Goal: Information Seeking & Learning: Learn about a topic

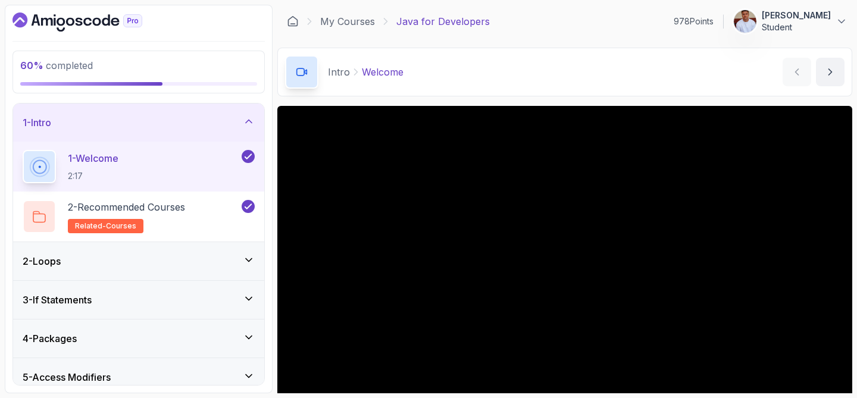
click at [247, 120] on icon at bounding box center [249, 121] width 12 height 12
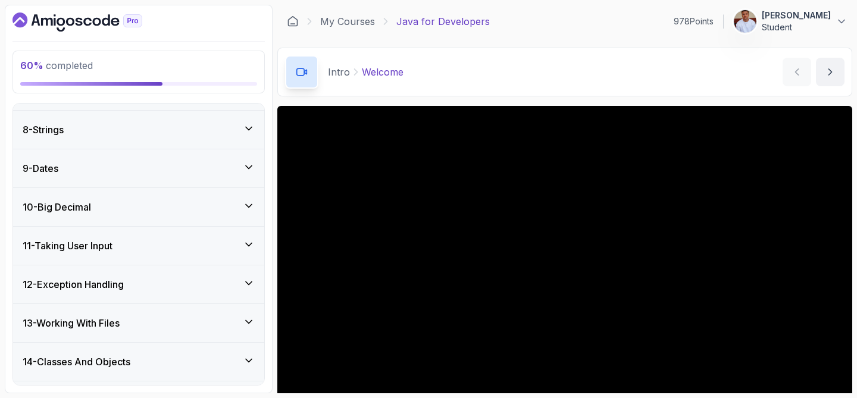
scroll to position [266, 0]
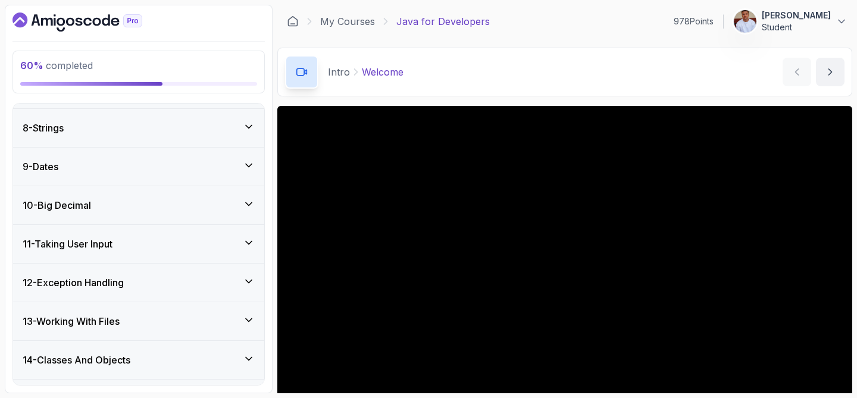
click at [179, 316] on div "13 - Working With Files" at bounding box center [139, 321] width 232 height 14
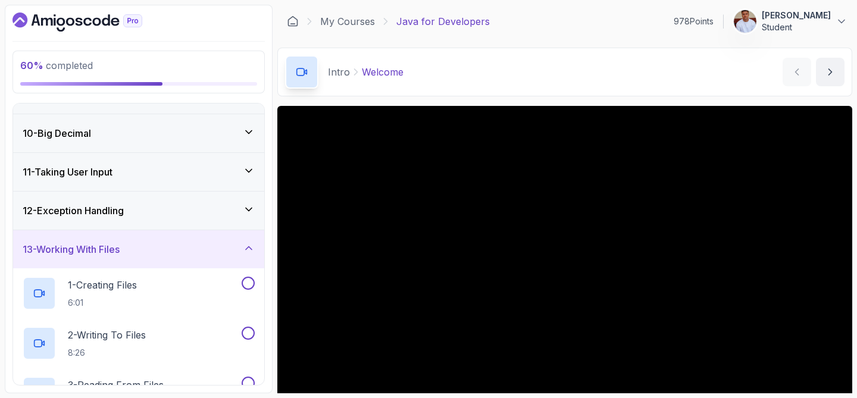
scroll to position [339, 0]
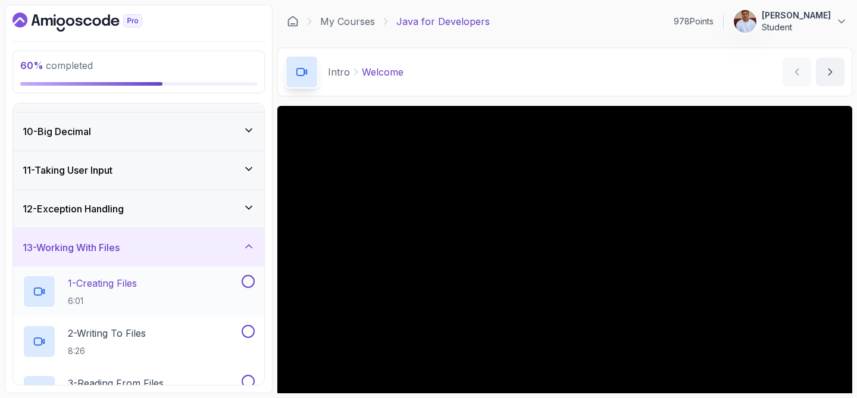
click at [123, 276] on p "1 - Creating Files" at bounding box center [102, 283] width 69 height 14
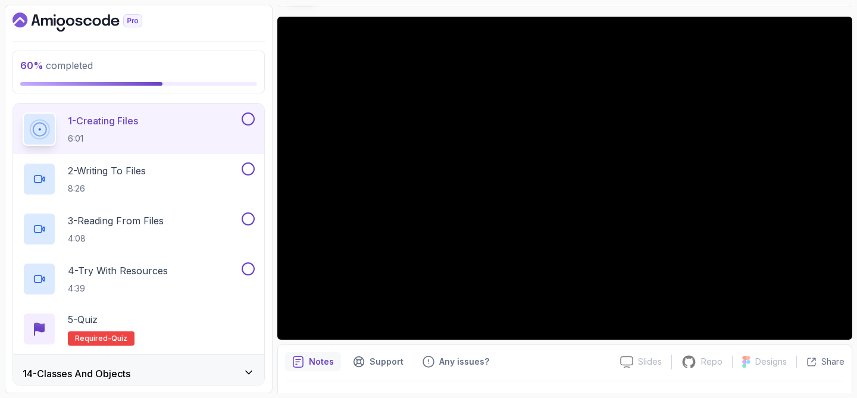
scroll to position [504, 0]
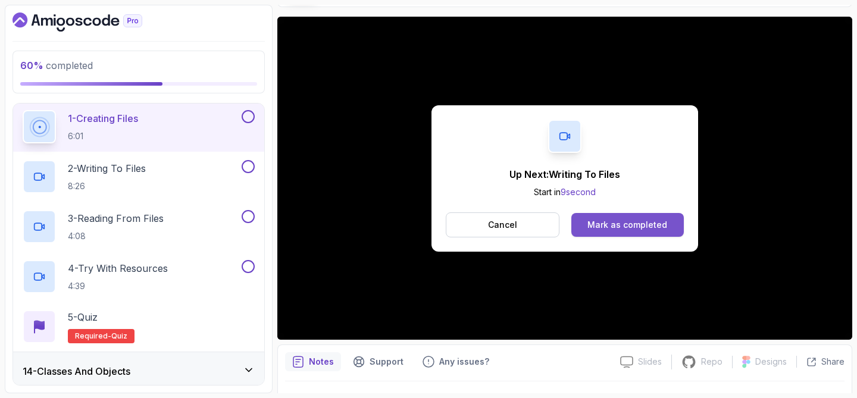
click at [606, 222] on div "Mark as completed" at bounding box center [628, 225] width 80 height 12
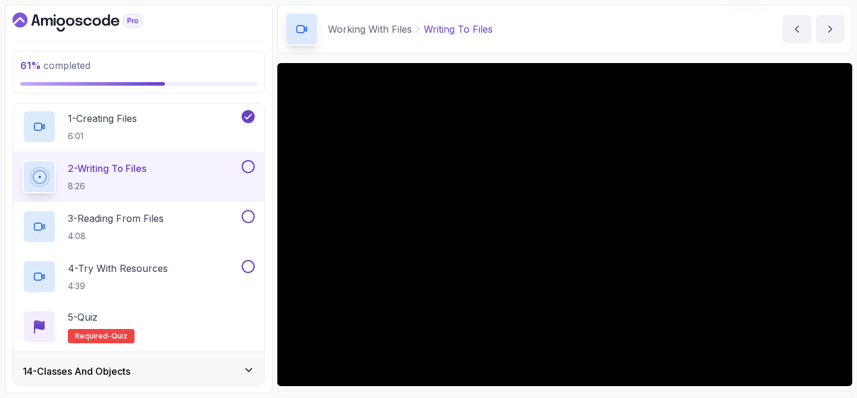
scroll to position [46, 0]
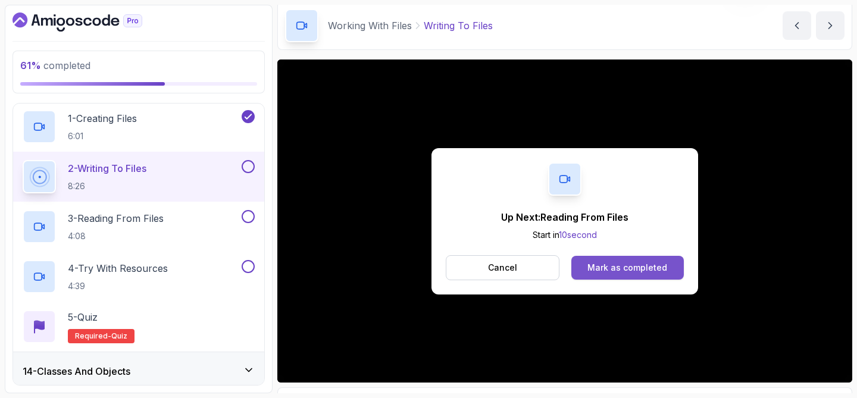
click at [617, 270] on div "Mark as completed" at bounding box center [628, 268] width 80 height 12
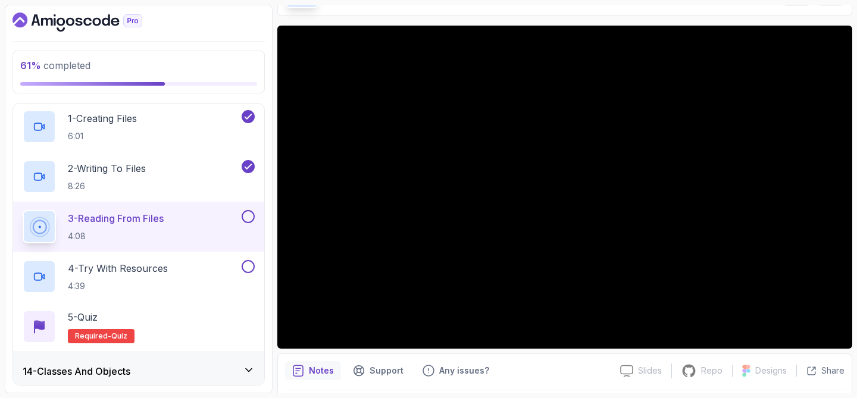
scroll to position [85, 0]
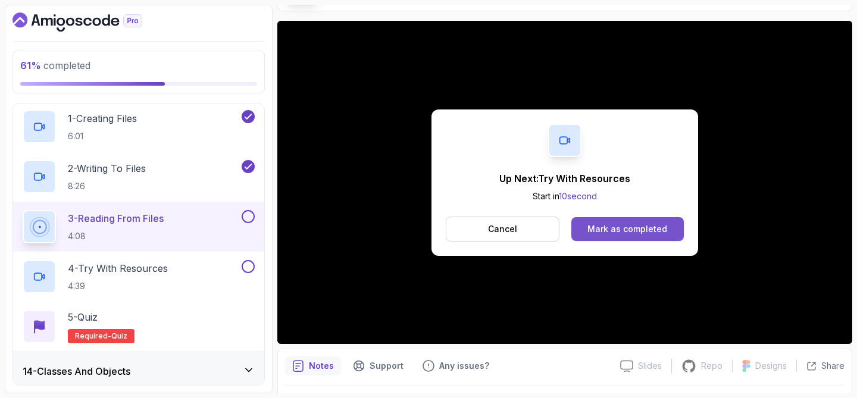
click at [629, 225] on div "Mark as completed" at bounding box center [628, 229] width 80 height 12
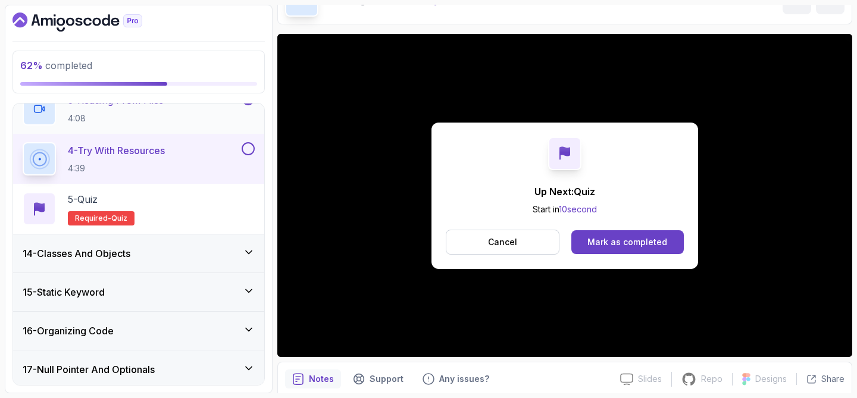
scroll to position [619, 0]
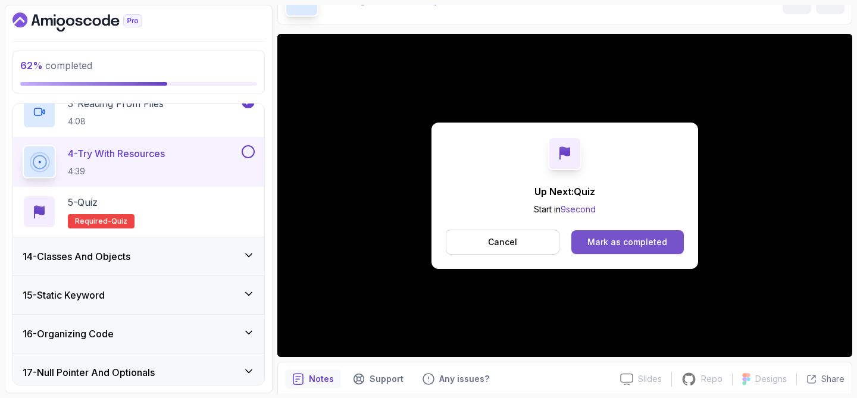
click at [597, 247] on div "Mark as completed" at bounding box center [628, 242] width 80 height 12
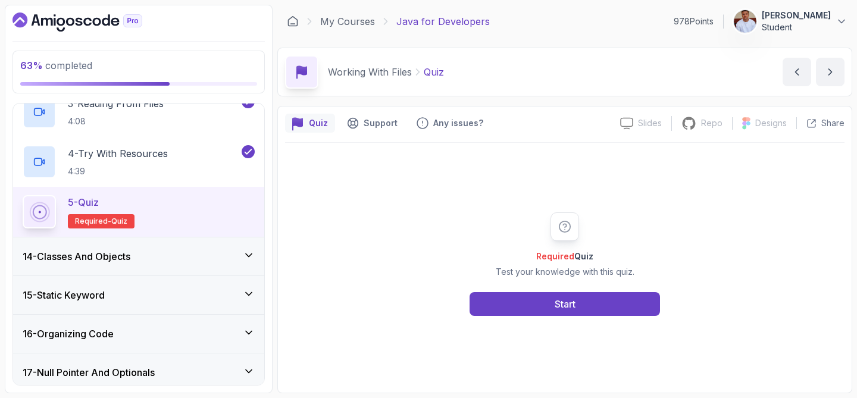
click at [564, 291] on div "Required Quiz Test your knowledge with this quiz. Start" at bounding box center [565, 265] width 229 height 104
click at [565, 299] on div "Start" at bounding box center [565, 304] width 21 height 14
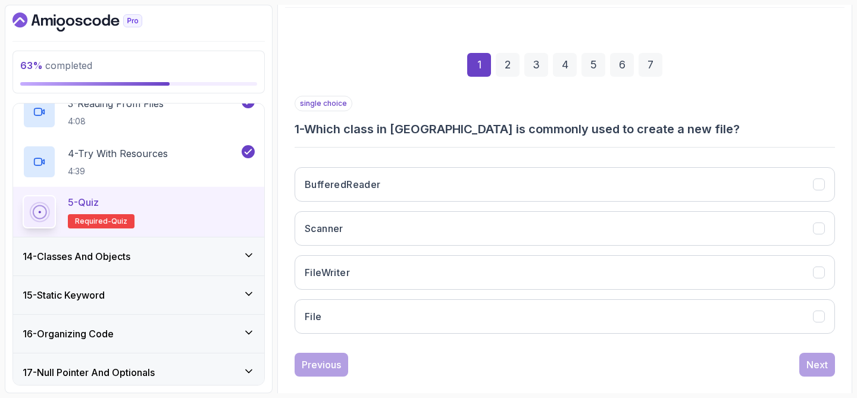
scroll to position [152, 0]
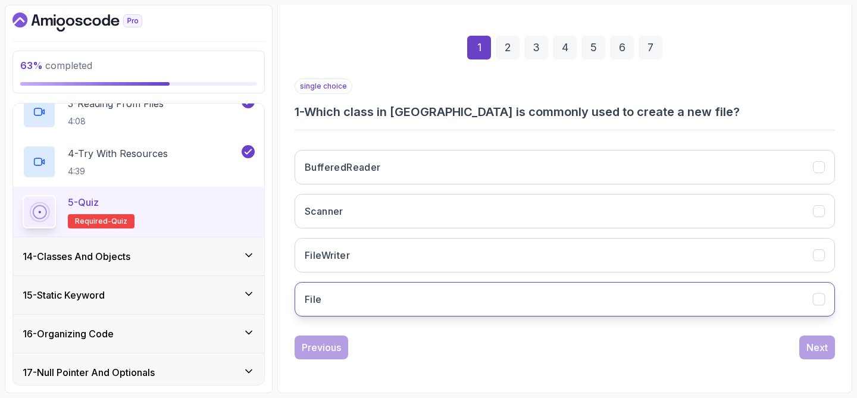
click at [524, 299] on button "File" at bounding box center [565, 299] width 541 height 35
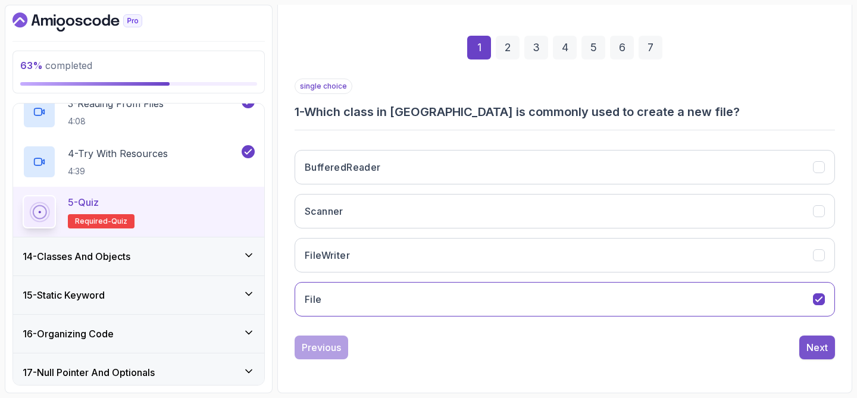
click at [814, 349] on div "Next" at bounding box center [817, 348] width 21 height 14
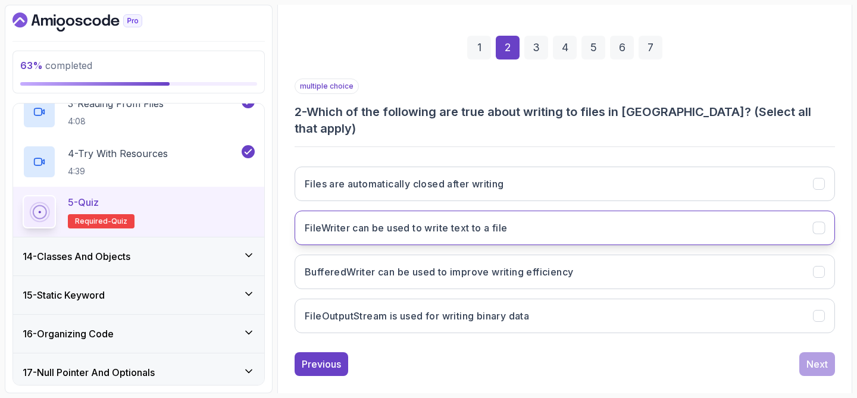
click at [641, 222] on button "FileWriter can be used to write text to a file" at bounding box center [565, 228] width 541 height 35
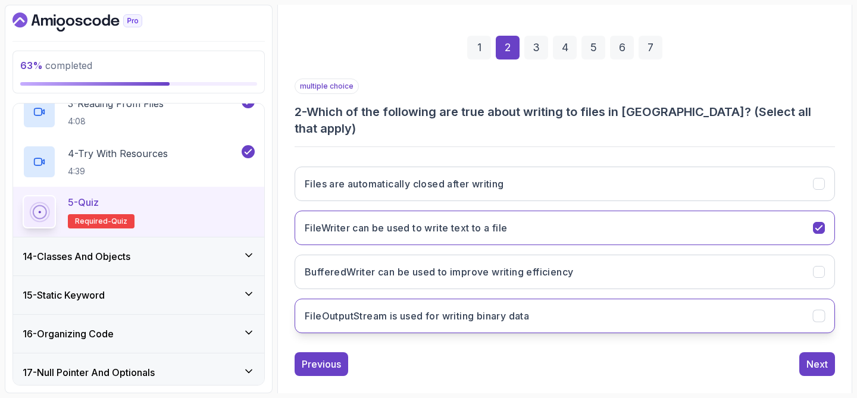
click at [593, 305] on button "FileOutputStream is used for writing binary data" at bounding box center [565, 316] width 541 height 35
click at [815, 357] on div "Next" at bounding box center [817, 364] width 21 height 14
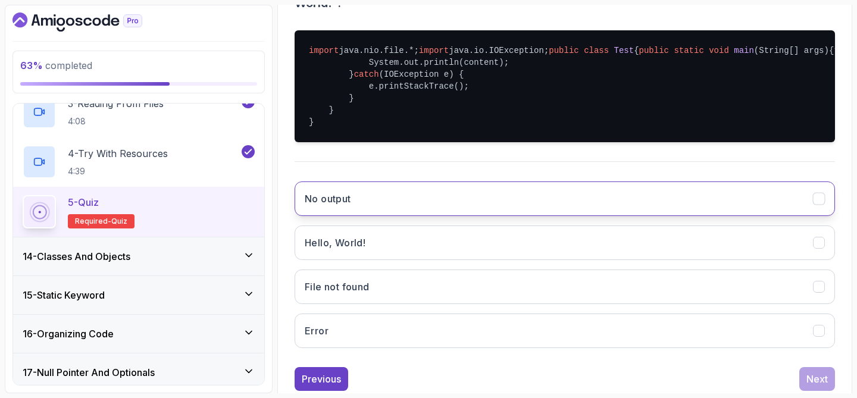
scroll to position [269, 0]
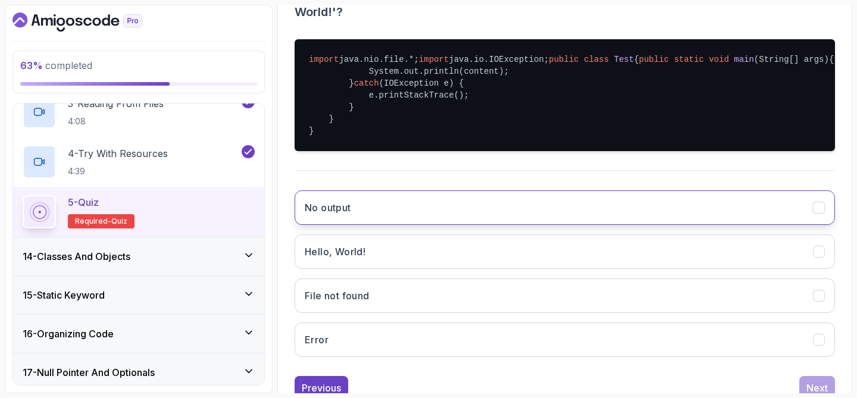
click at [531, 225] on button "No output" at bounding box center [565, 208] width 541 height 35
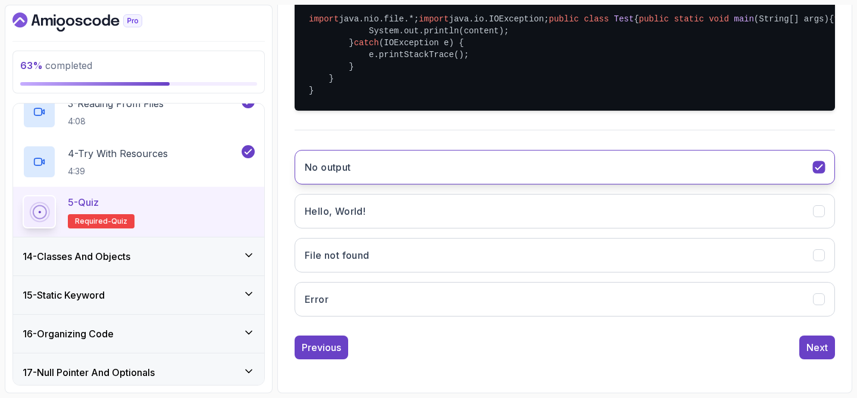
scroll to position [369, 0]
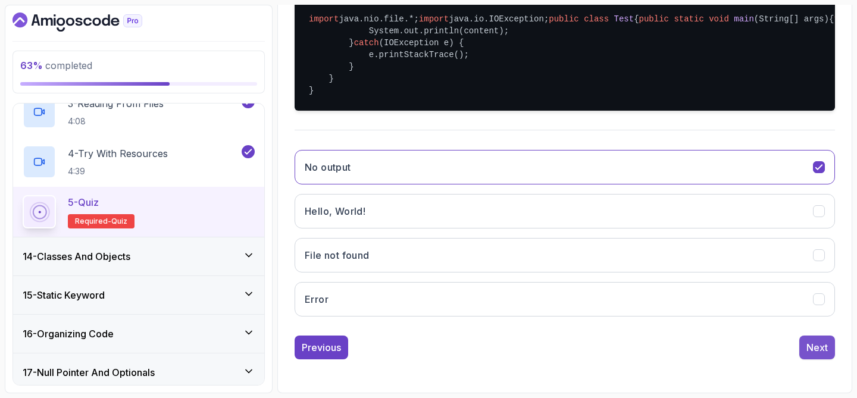
click at [802, 348] on button "Next" at bounding box center [818, 348] width 36 height 24
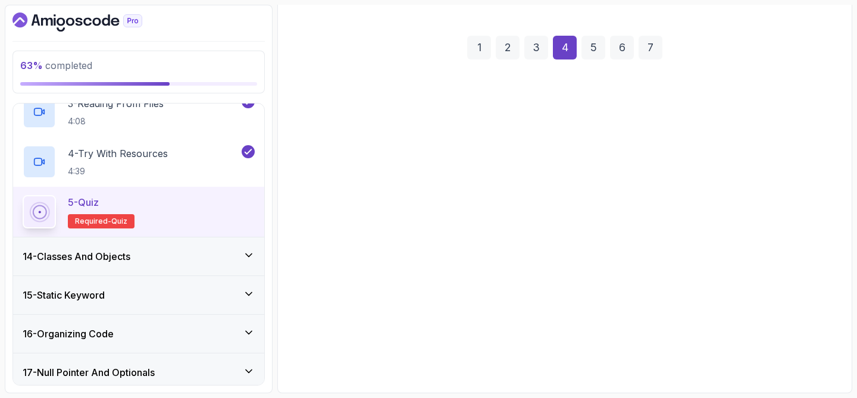
scroll to position [152, 0]
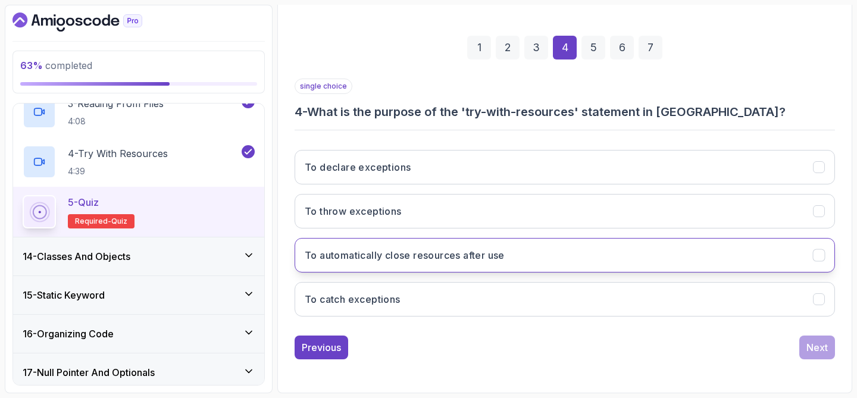
click at [544, 258] on button "To automatically close resources after use" at bounding box center [565, 255] width 541 height 35
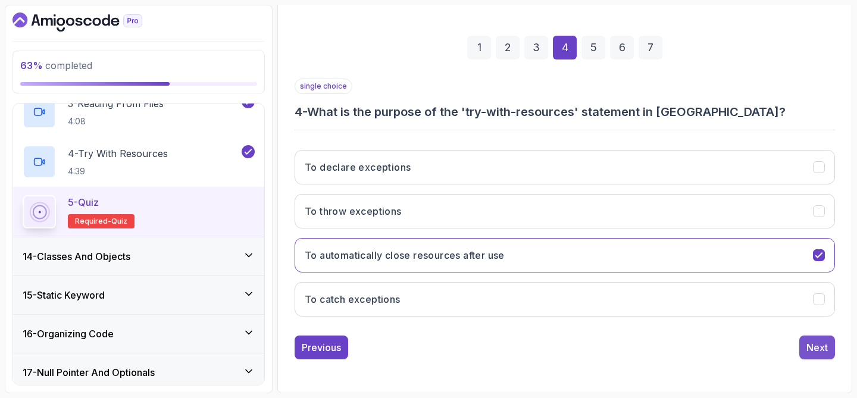
click at [816, 351] on div "Next" at bounding box center [817, 348] width 21 height 14
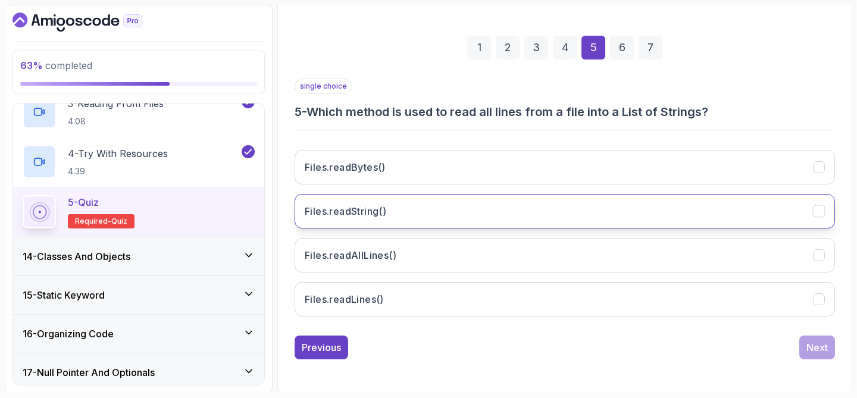
click at [559, 215] on button "Files.readString()" at bounding box center [565, 211] width 541 height 35
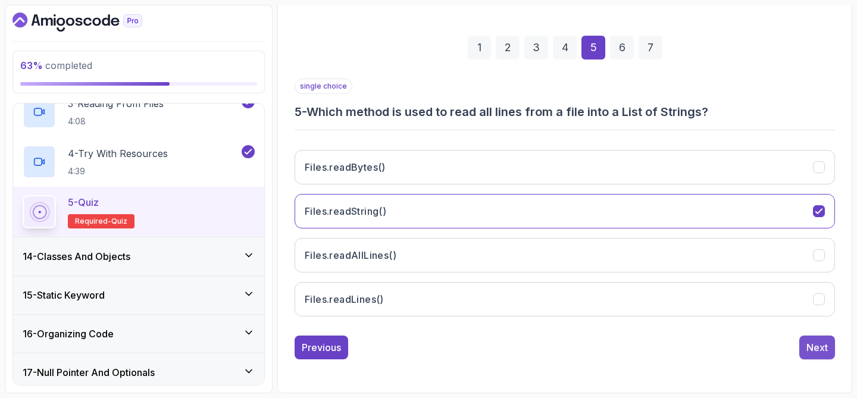
click at [807, 345] on div "Next" at bounding box center [817, 348] width 21 height 14
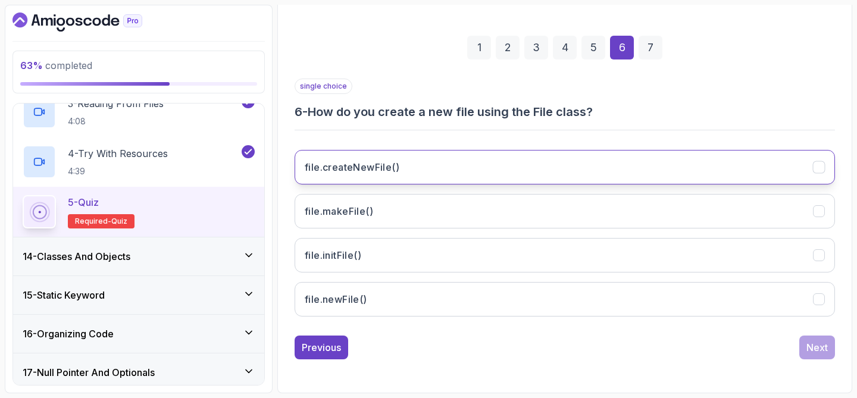
click at [507, 174] on button "file.createNewFile()" at bounding box center [565, 167] width 541 height 35
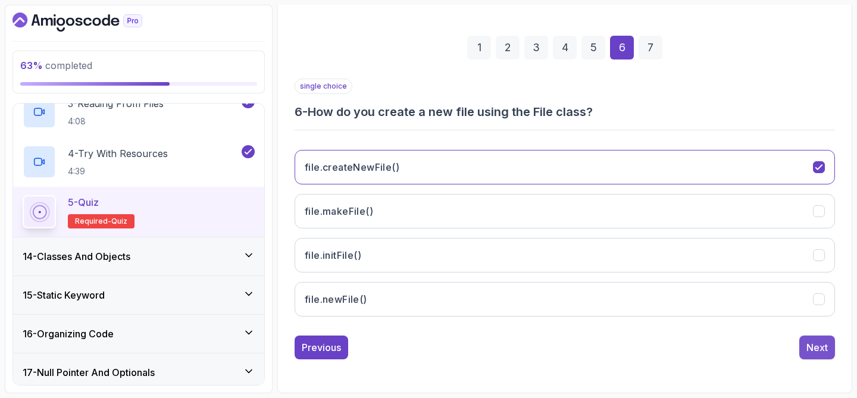
click at [811, 345] on div "Next" at bounding box center [817, 348] width 21 height 14
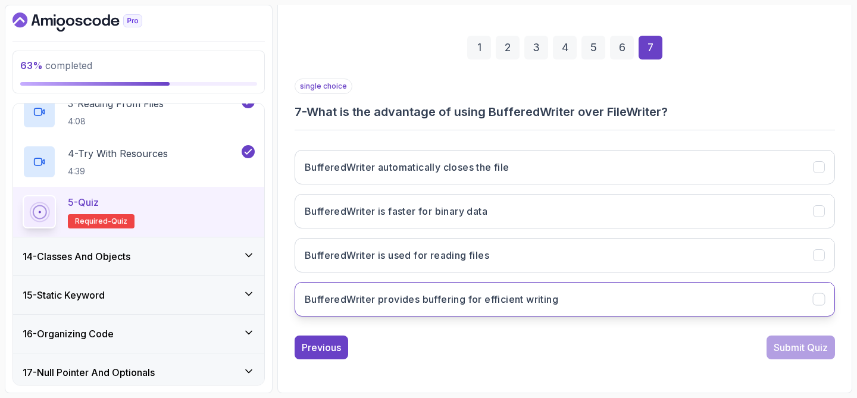
click at [581, 309] on button "BufferedWriter provides buffering for efficient writing" at bounding box center [565, 299] width 541 height 35
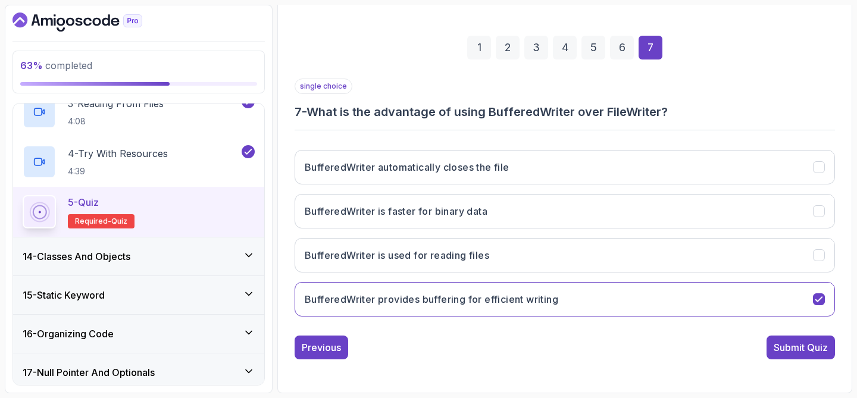
click at [785, 348] on div "Submit Quiz" at bounding box center [801, 348] width 54 height 14
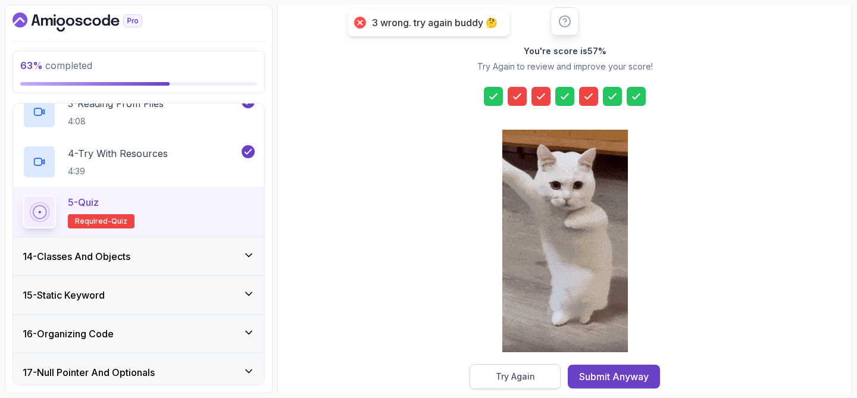
click at [497, 376] on div "Try Again" at bounding box center [515, 377] width 39 height 12
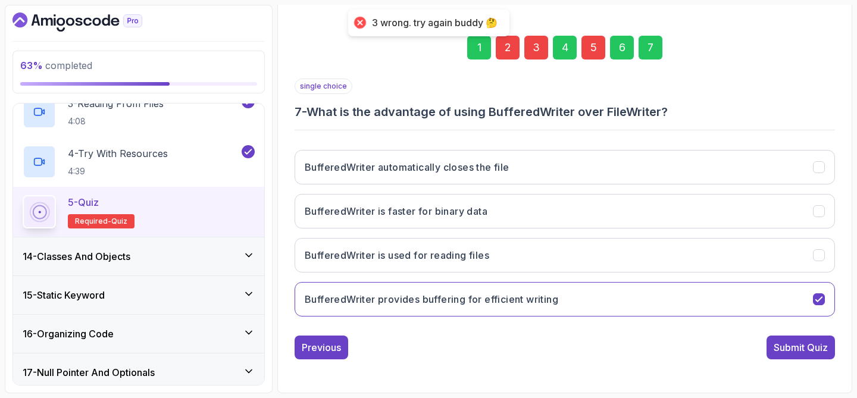
click at [505, 59] on div "2" at bounding box center [508, 48] width 24 height 24
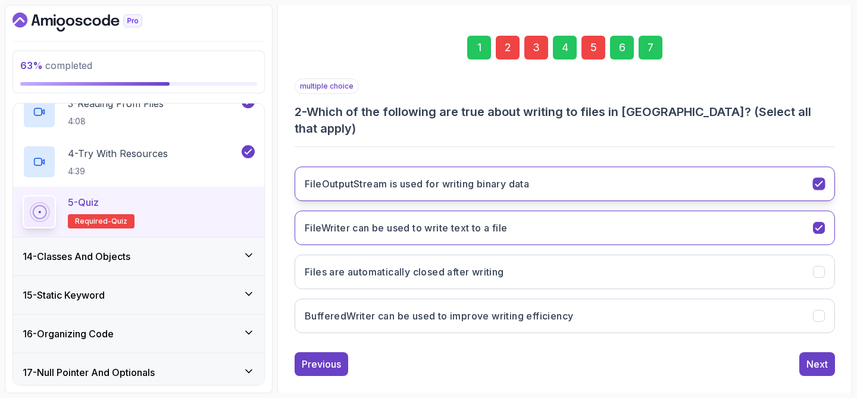
click at [619, 167] on button "FileOutputStream is used for writing binary data" at bounding box center [565, 184] width 541 height 35
click at [452, 177] on h3 "FileOutputStream is used for writing binary data" at bounding box center [417, 184] width 224 height 14
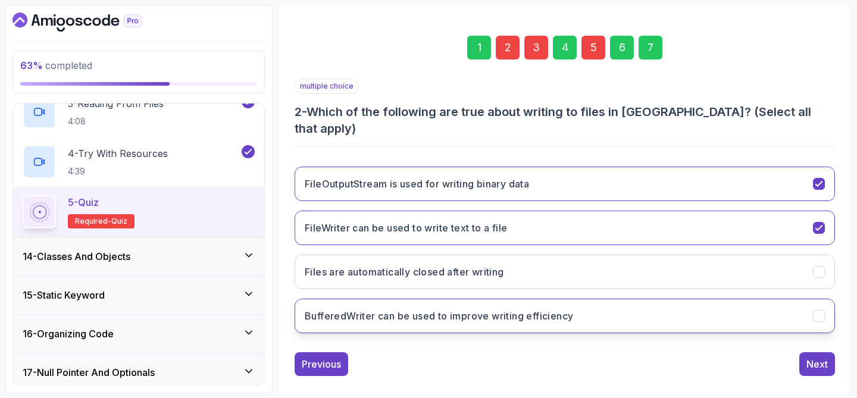
click at [443, 309] on h3 "BufferedWriter can be used to improve writing efficiency" at bounding box center [439, 316] width 268 height 14
click at [811, 357] on div "Next" at bounding box center [817, 364] width 21 height 14
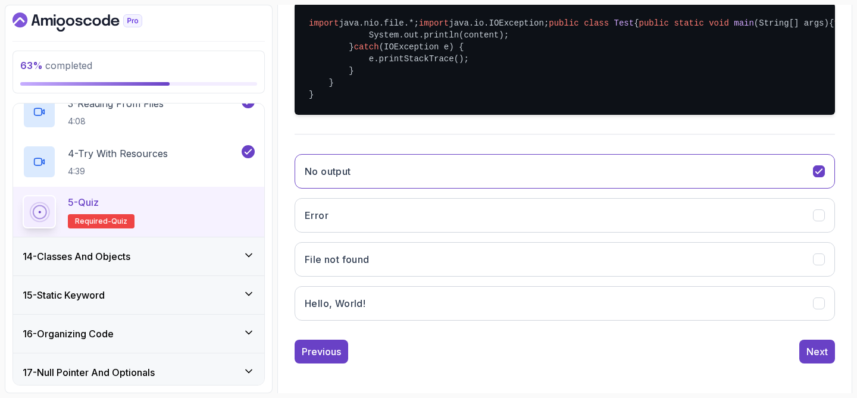
scroll to position [312, 0]
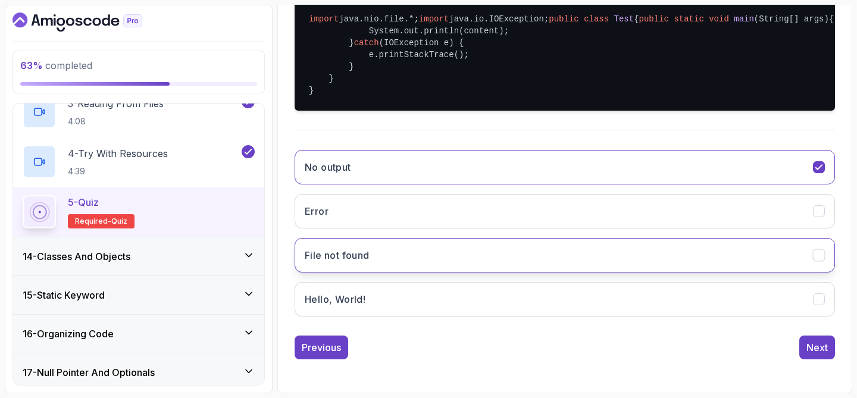
click at [605, 273] on button "File not found" at bounding box center [565, 255] width 541 height 35
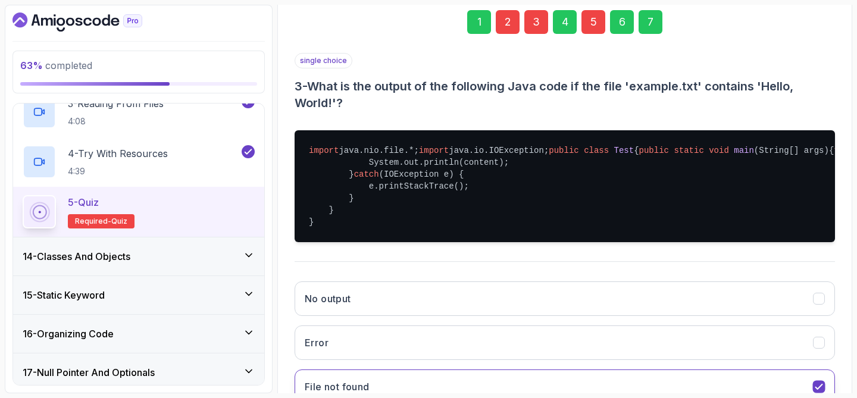
scroll to position [176, 0]
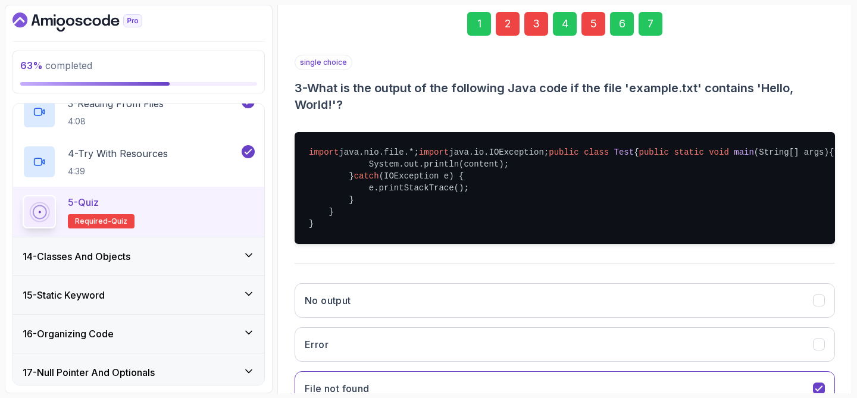
click at [594, 24] on div "5" at bounding box center [594, 24] width 24 height 24
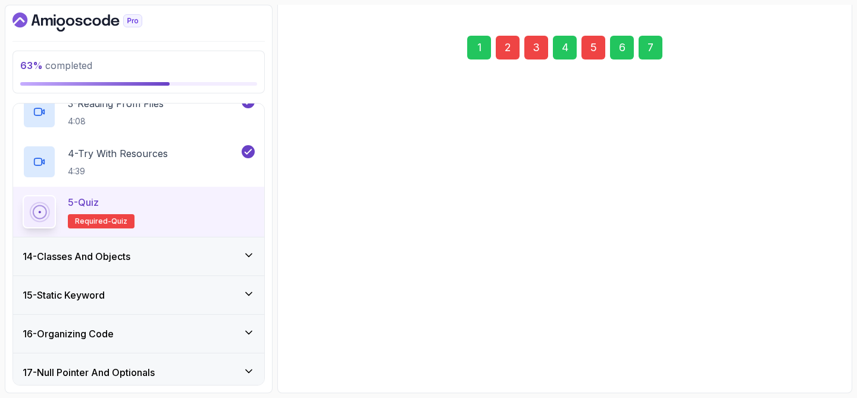
scroll to position [152, 0]
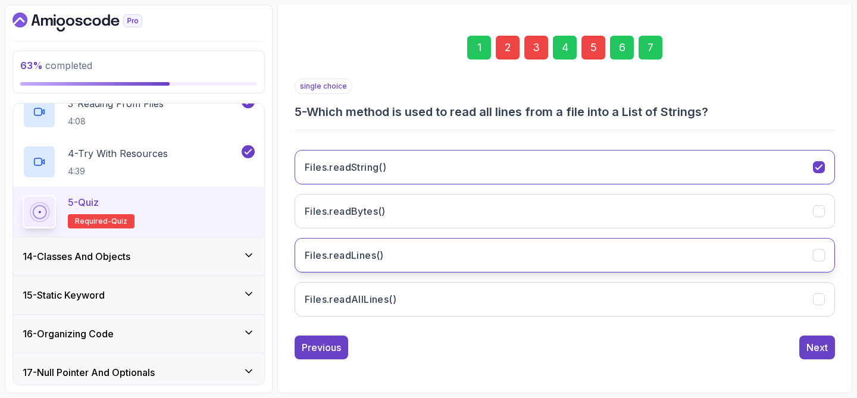
click at [464, 266] on button "Files.readLines()" at bounding box center [565, 255] width 541 height 35
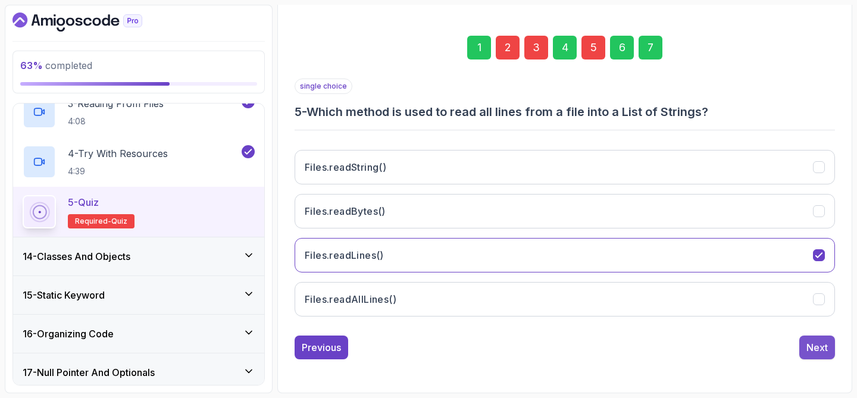
click at [817, 345] on div "Next" at bounding box center [817, 348] width 21 height 14
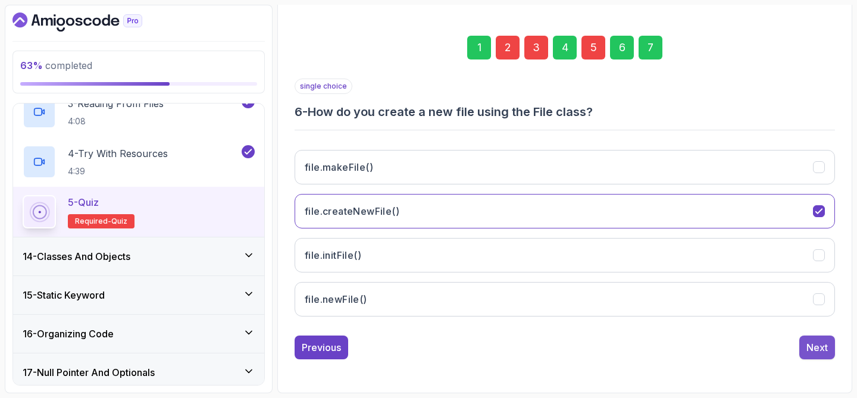
click at [808, 344] on div "Next" at bounding box center [817, 348] width 21 height 14
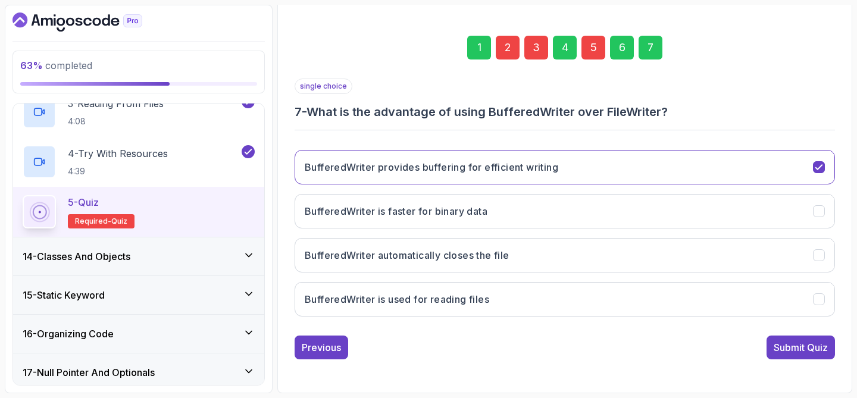
click at [808, 344] on div "Submit Quiz" at bounding box center [801, 348] width 54 height 14
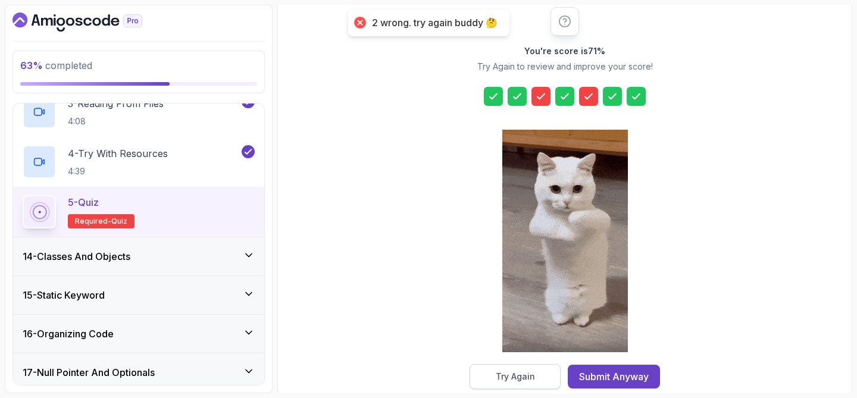
click at [529, 371] on div "Try Again" at bounding box center [515, 377] width 39 height 12
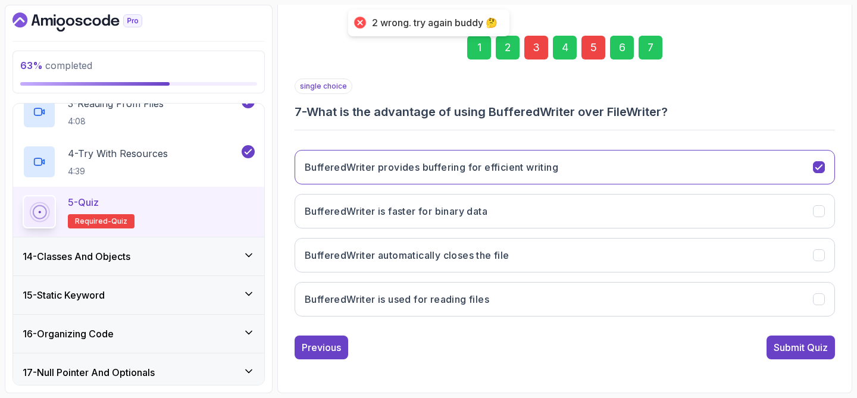
click at [531, 51] on div "3" at bounding box center [536, 48] width 24 height 24
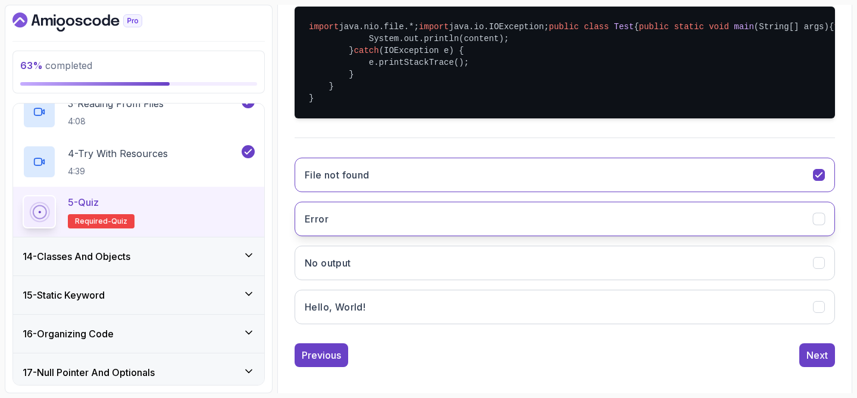
scroll to position [301, 0]
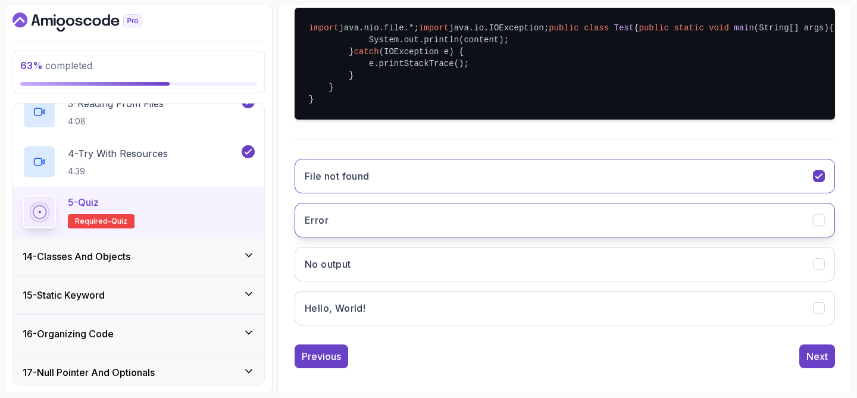
click at [690, 238] on button "Error" at bounding box center [565, 220] width 541 height 35
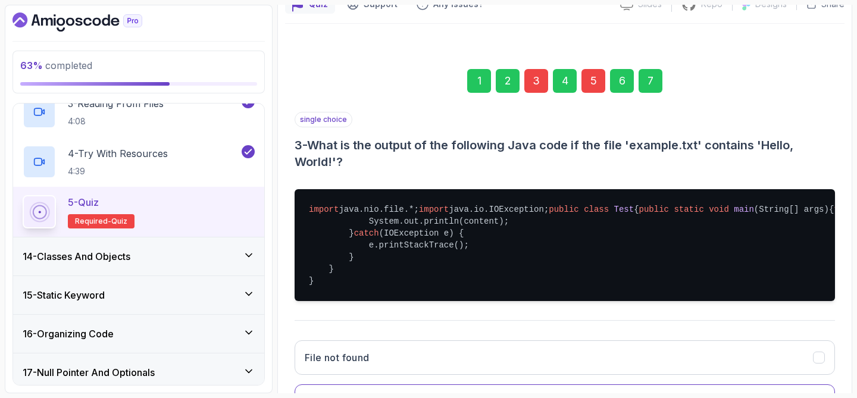
scroll to position [118, 0]
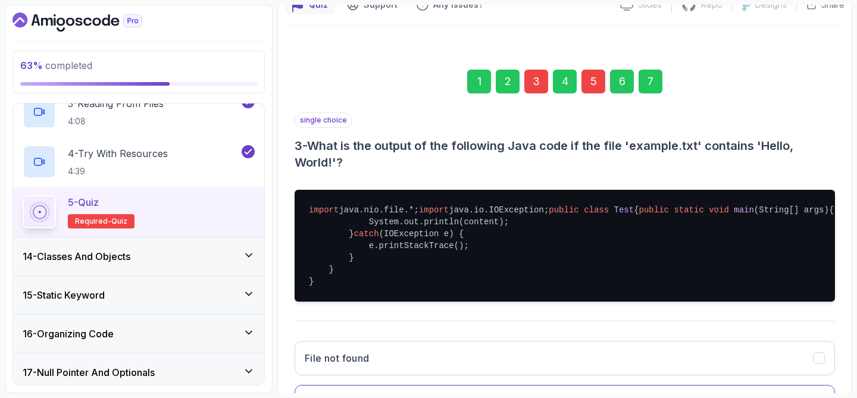
click at [597, 86] on div "5" at bounding box center [594, 82] width 24 height 24
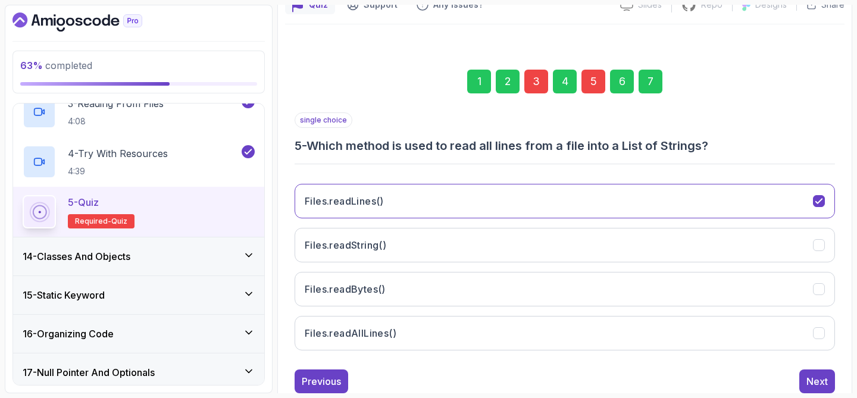
click at [537, 87] on div "3" at bounding box center [536, 82] width 24 height 24
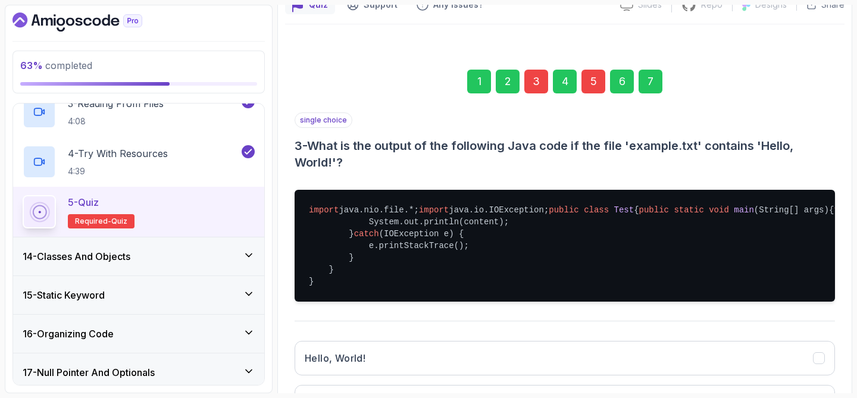
click at [589, 82] on div "5" at bounding box center [594, 82] width 24 height 24
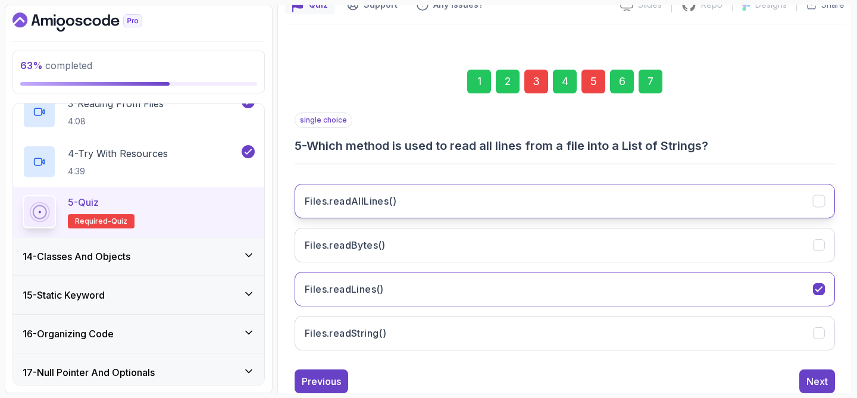
click at [497, 196] on button "Files.readAllLines()" at bounding box center [565, 201] width 541 height 35
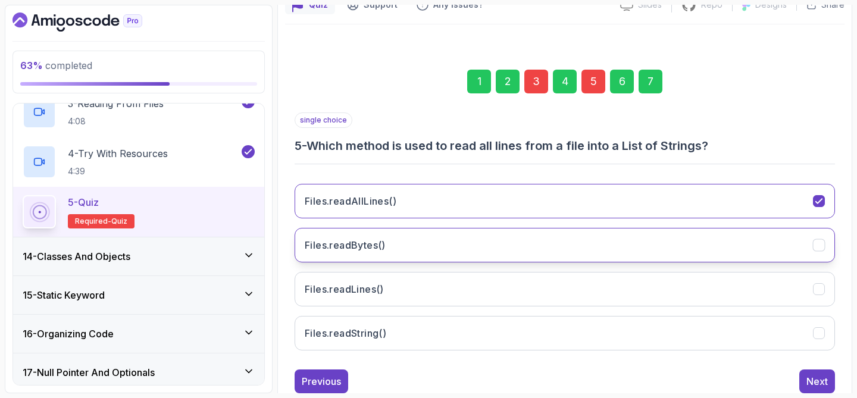
click at [801, 251] on button "Files.readBytes()" at bounding box center [565, 245] width 541 height 35
click at [822, 382] on div "Next" at bounding box center [817, 381] width 21 height 14
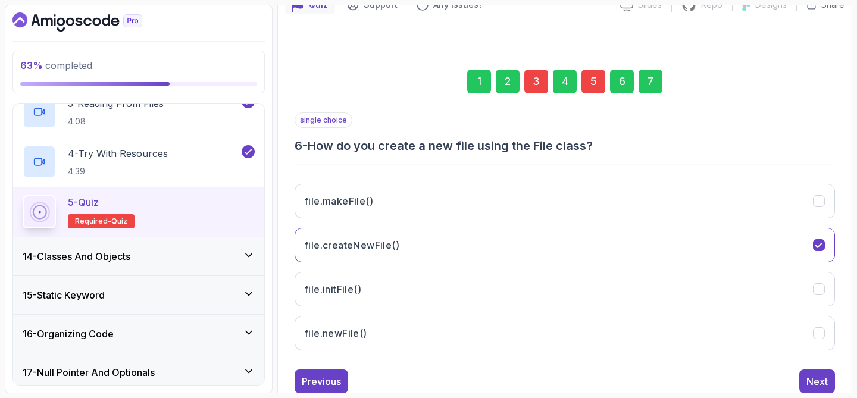
click at [804, 377] on button "Next" at bounding box center [818, 382] width 36 height 24
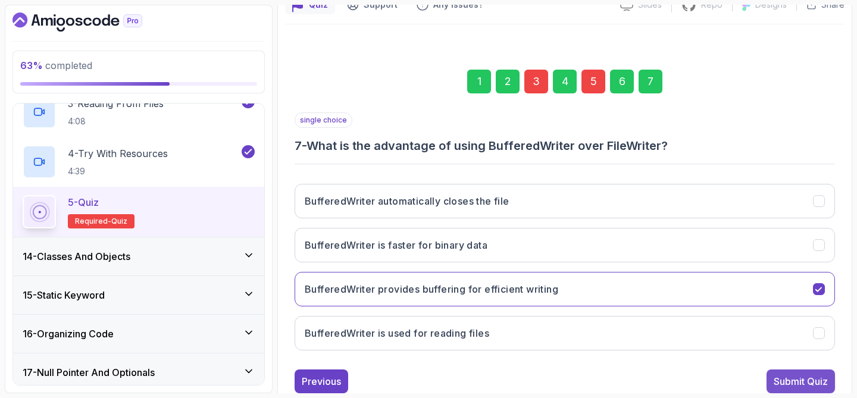
click at [804, 382] on div "Submit Quiz" at bounding box center [801, 381] width 54 height 14
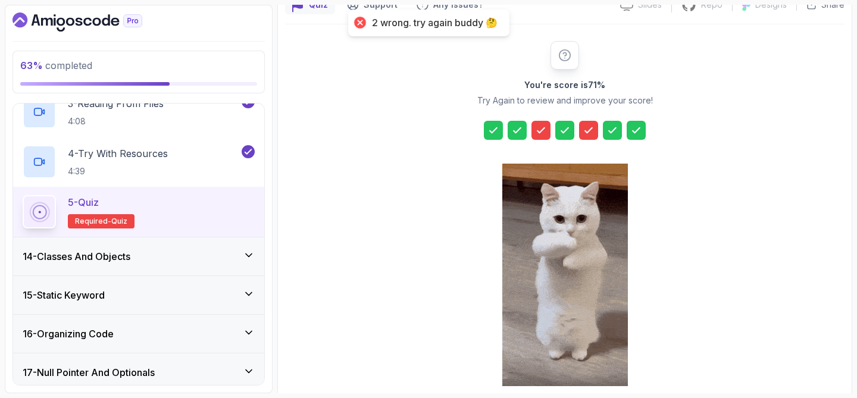
click at [536, 130] on icon at bounding box center [541, 130] width 12 height 12
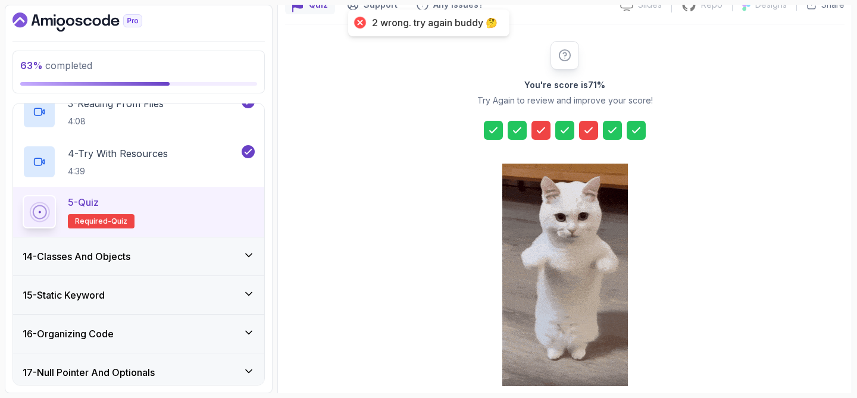
scroll to position [173, 0]
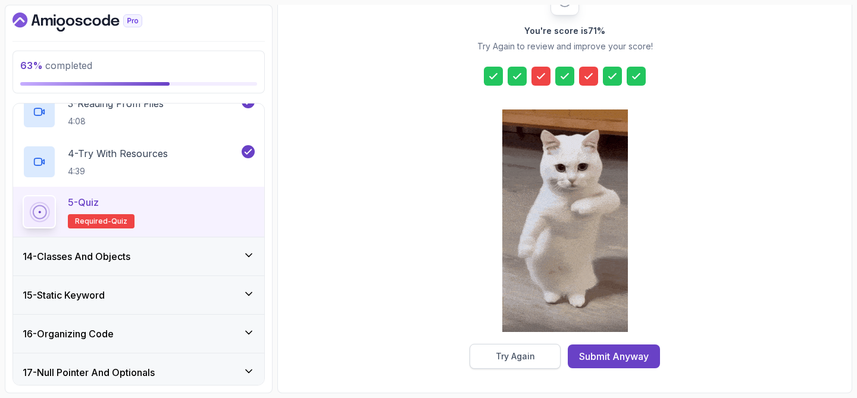
click at [501, 357] on div "Try Again" at bounding box center [515, 357] width 39 height 12
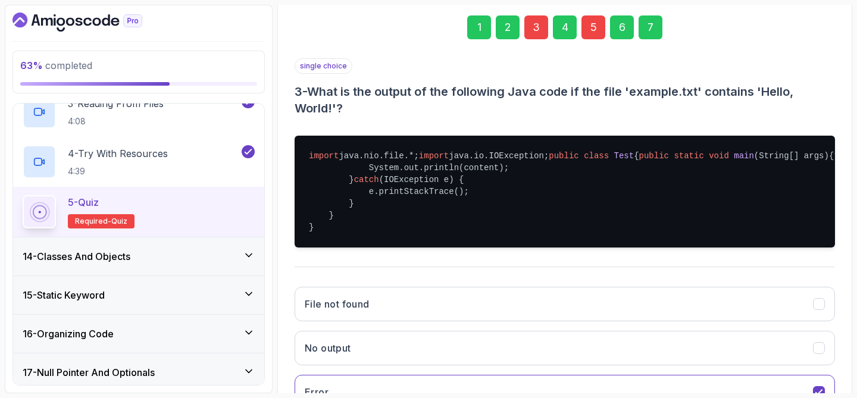
click at [533, 26] on div "3" at bounding box center [536, 27] width 24 height 24
click at [538, 31] on div "3" at bounding box center [536, 27] width 24 height 24
click at [538, 30] on div "3" at bounding box center [536, 27] width 24 height 24
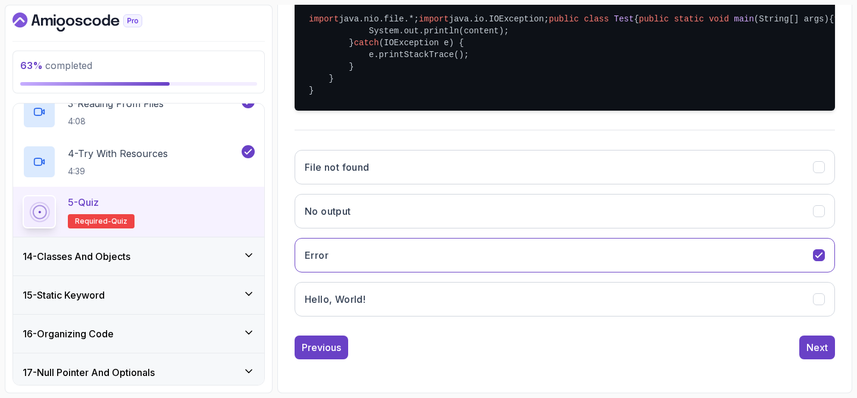
scroll to position [354, 0]
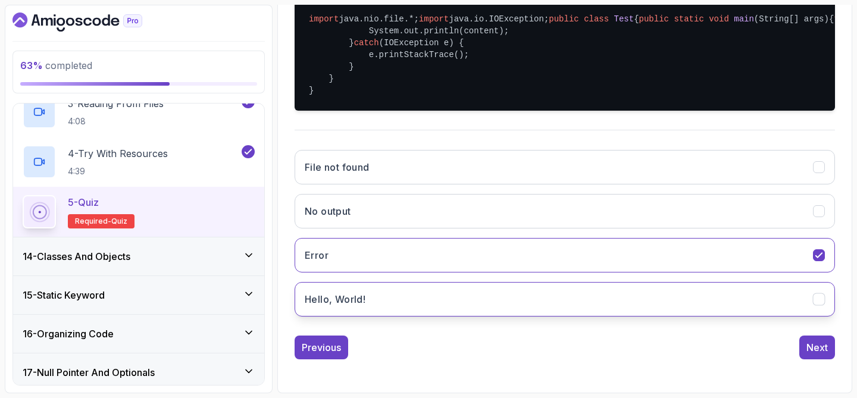
click at [406, 311] on button "Hello, World!" at bounding box center [565, 299] width 541 height 35
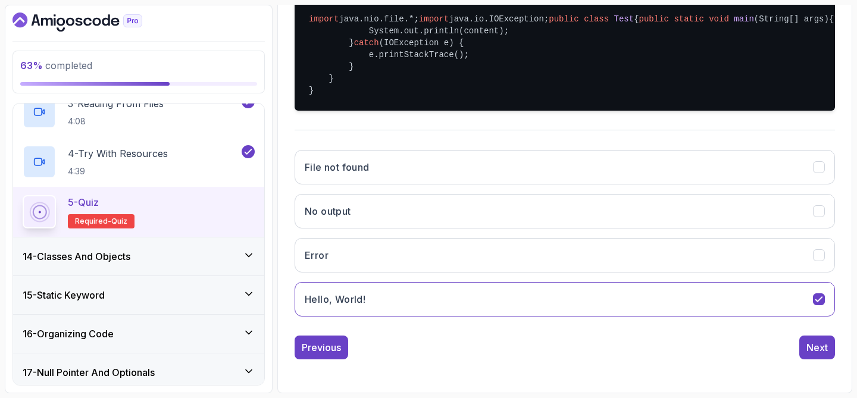
scroll to position [369, 0]
click at [816, 347] on div "Next" at bounding box center [817, 348] width 21 height 14
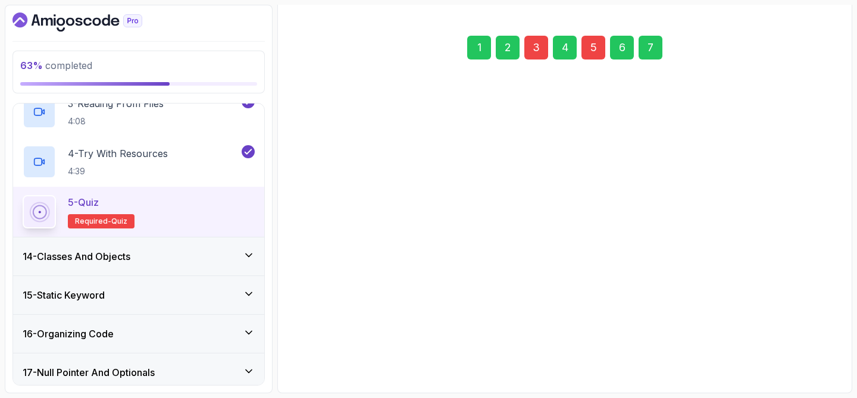
scroll to position [152, 0]
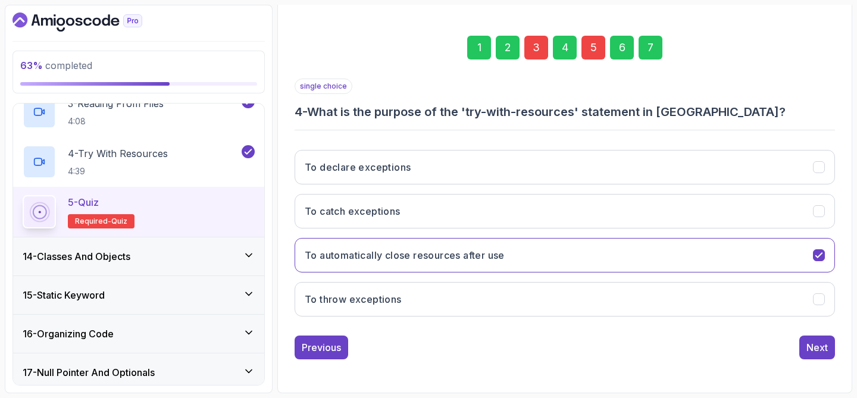
click at [595, 52] on div "5" at bounding box center [594, 48] width 24 height 24
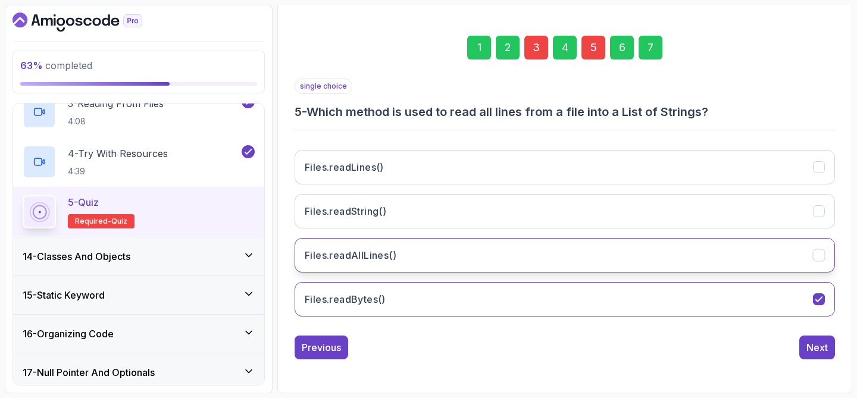
click at [494, 251] on button "Files.readAllLines()" at bounding box center [565, 255] width 541 height 35
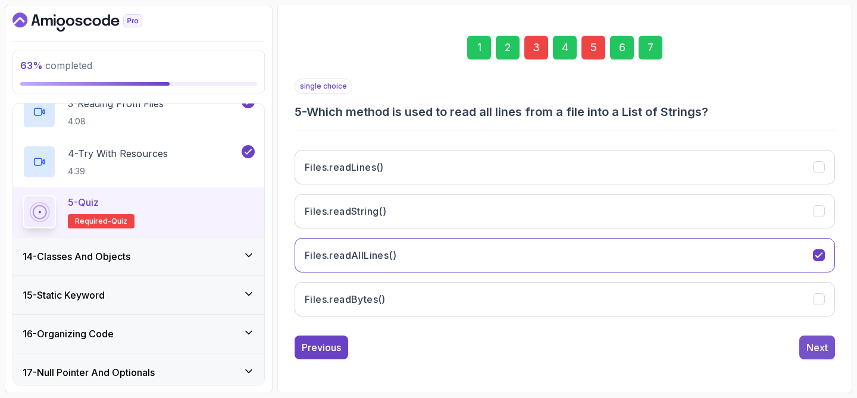
click at [820, 344] on div "Next" at bounding box center [817, 348] width 21 height 14
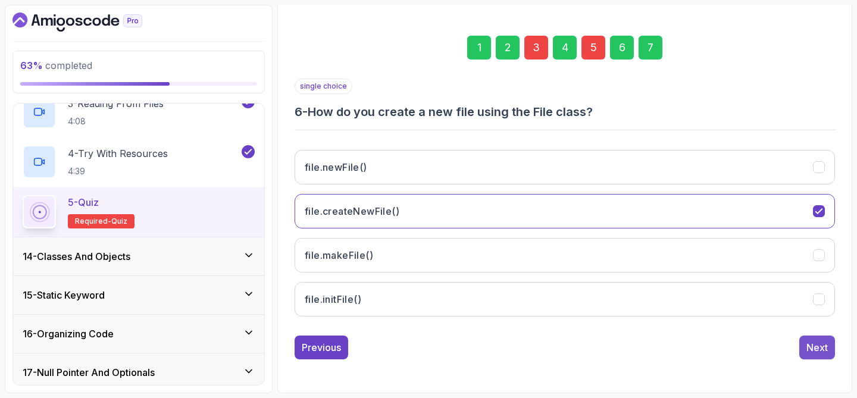
click at [814, 354] on div "Next" at bounding box center [817, 348] width 21 height 14
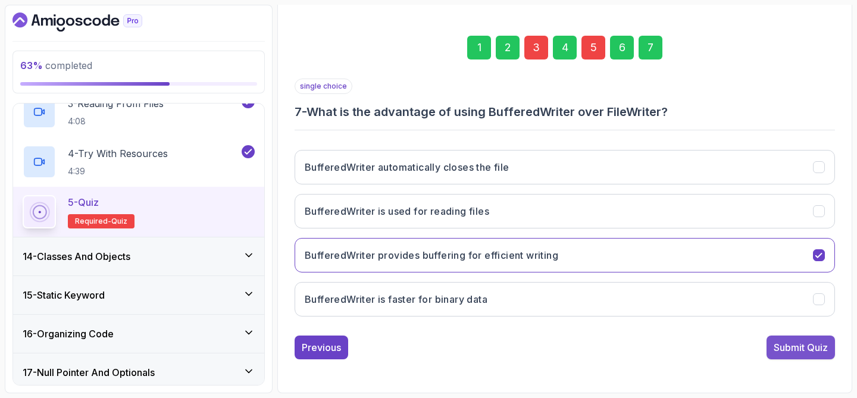
click at [786, 354] on div "Submit Quiz" at bounding box center [801, 348] width 54 height 14
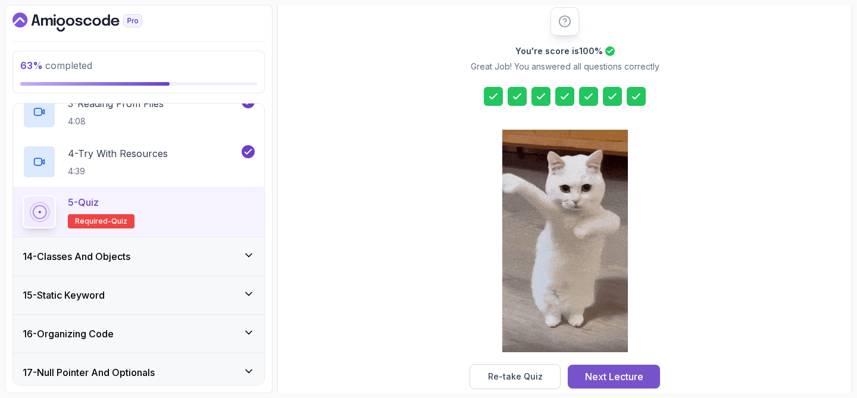
click at [621, 383] on div "Next Lecture" at bounding box center [614, 377] width 58 height 14
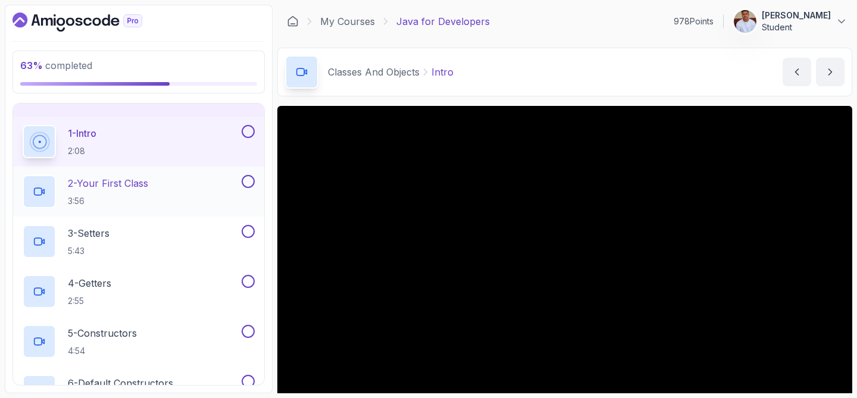
scroll to position [541, 0]
